Goal: Use online tool/utility: Utilize a website feature to perform a specific function

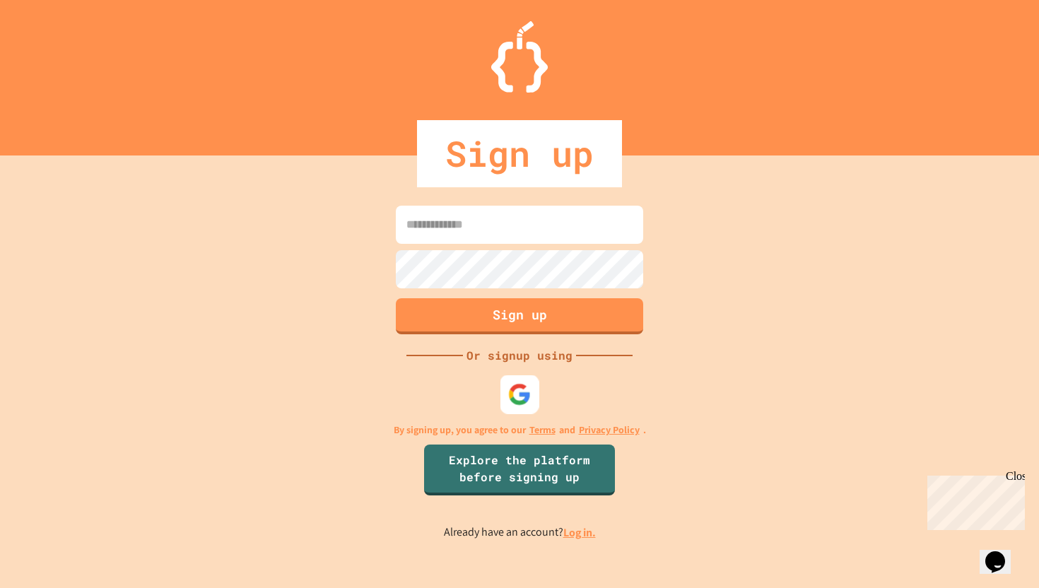
click at [506, 401] on div at bounding box center [519, 394] width 39 height 39
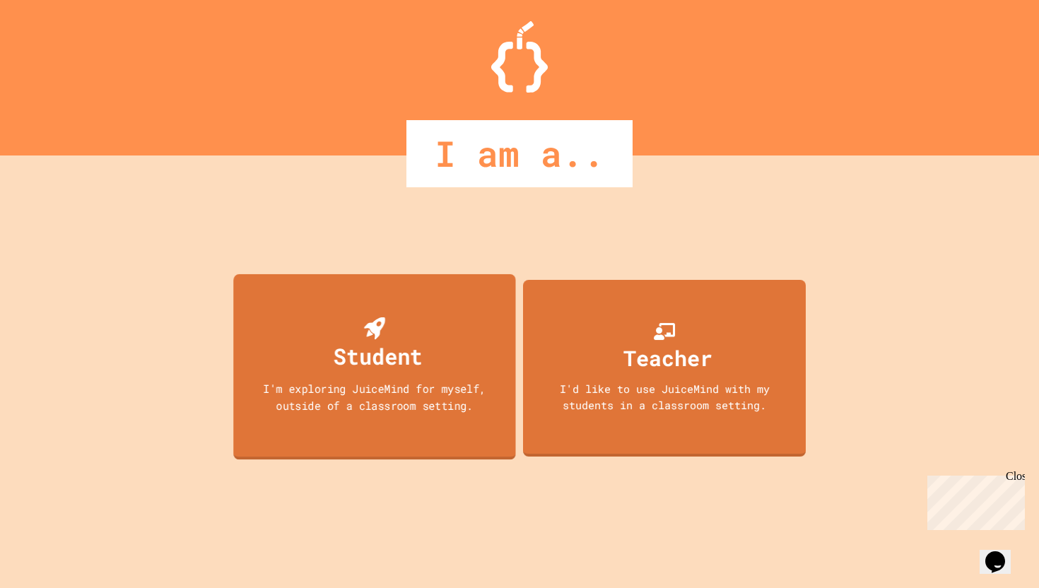
click at [429, 398] on div "I'm exploring JuiceMind for myself, outside of a classroom setting." at bounding box center [374, 396] width 254 height 33
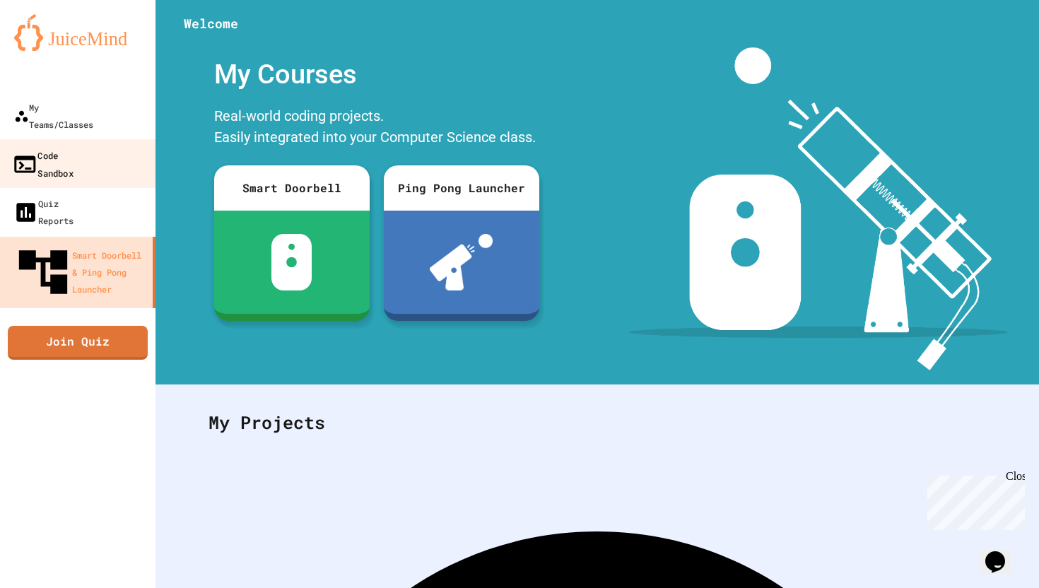
click at [73, 146] on div "Code Sandbox" at bounding box center [42, 163] width 61 height 35
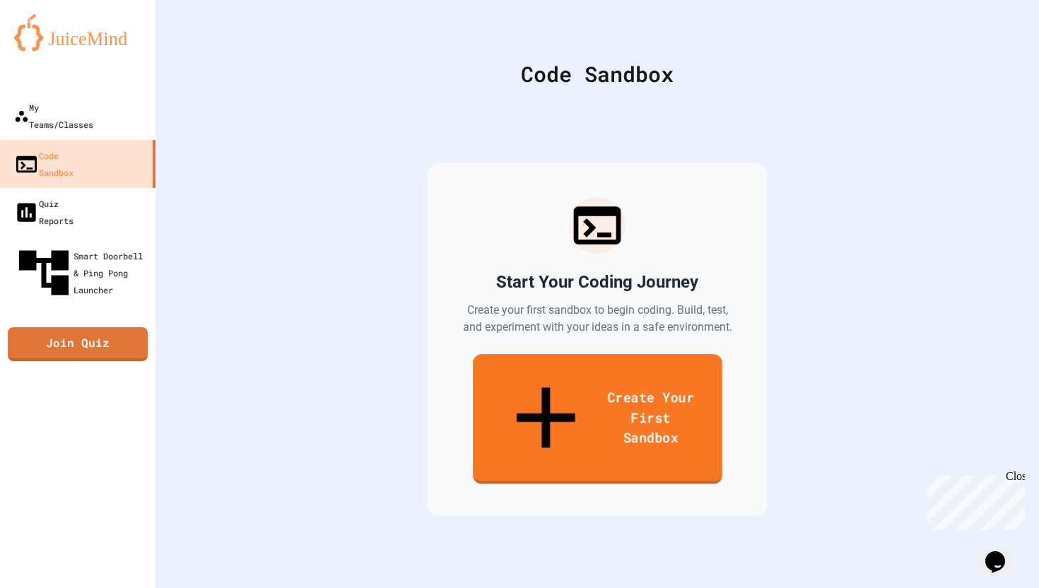
click at [549, 389] on link "Create Your First Sandbox" at bounding box center [597, 419] width 249 height 130
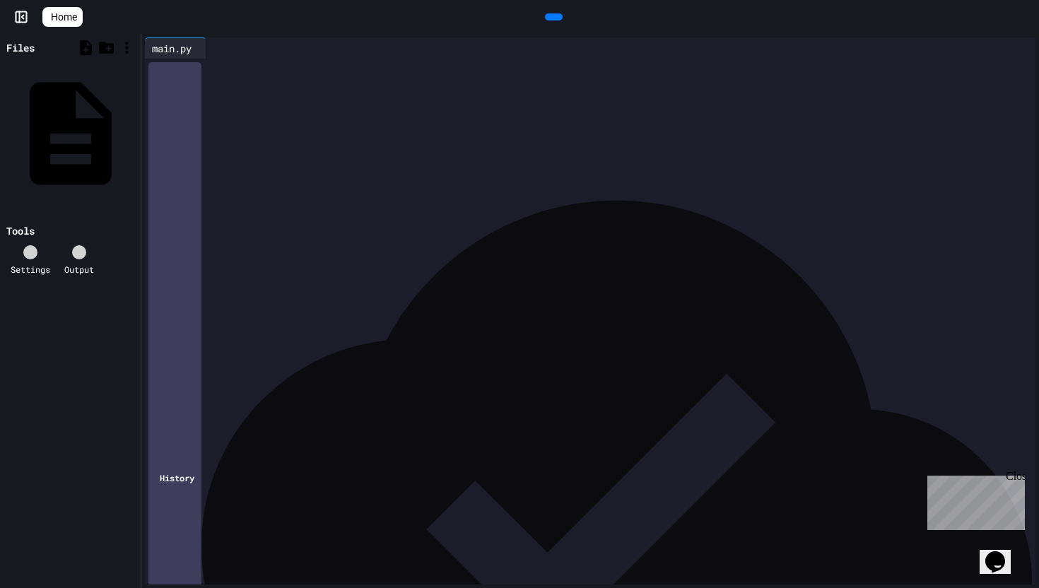
click at [891, 75] on div at bounding box center [600, 69] width 869 height 20
click at [194, 572] on div "History" at bounding box center [174, 477] width 53 height 830
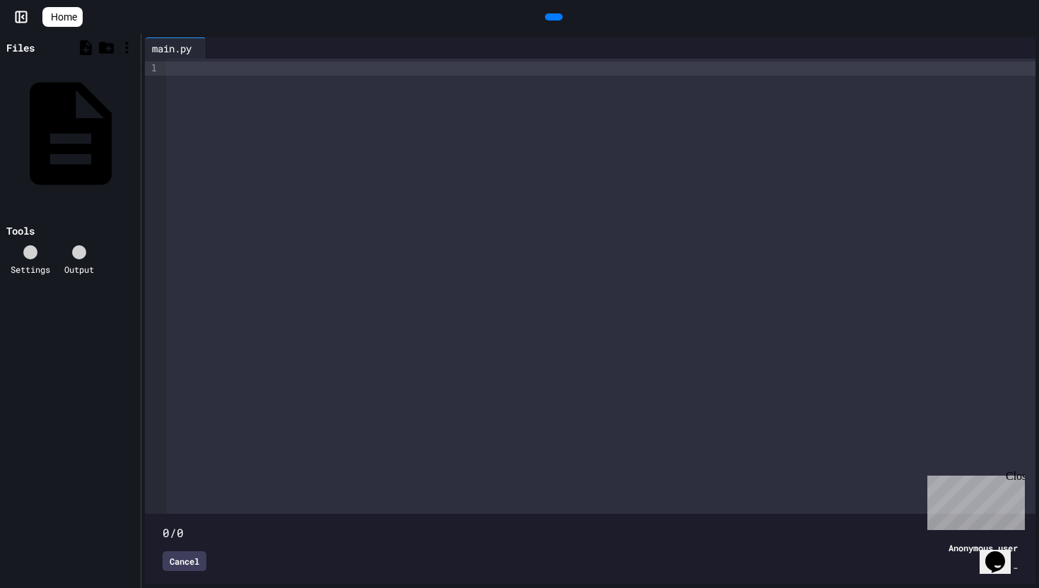
type input "**"
click at [197, 553] on div "Cancel" at bounding box center [185, 561] width 44 height 20
